Goal: Communication & Community: Connect with others

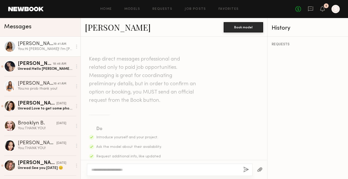
scroll to position [171, 0]
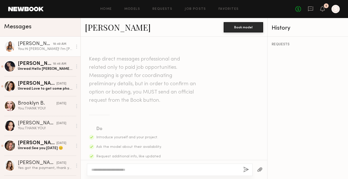
scroll to position [315, 0]
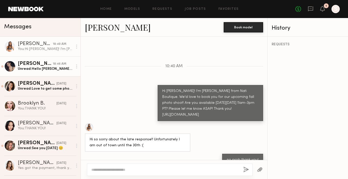
click at [51, 68] on div "Unread: Hello [PERSON_NAME]! Yes, I have availability!" at bounding box center [45, 69] width 55 height 5
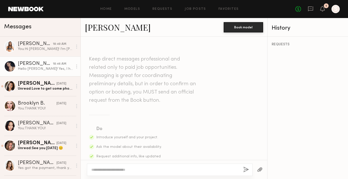
scroll to position [185, 0]
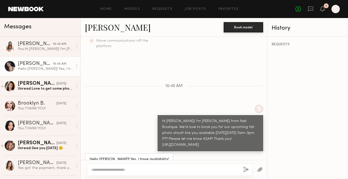
click at [119, 167] on div at bounding box center [170, 170] width 166 height 12
click at [114, 171] on textarea at bounding box center [165, 169] width 148 height 5
type textarea "********"
click at [98, 27] on link "[PERSON_NAME]" at bounding box center [118, 27] width 66 height 11
